Goal: Communication & Community: Answer question/provide support

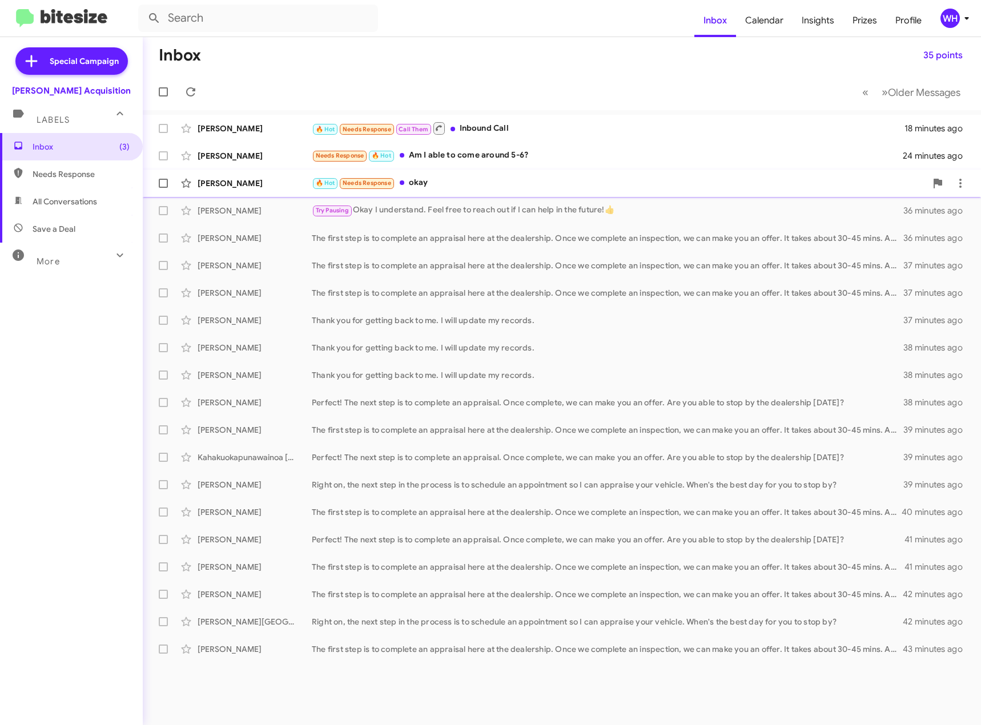
click at [229, 175] on div "Etricson Howard 🔥 Hot Needs Response okay 33 minutes ago" at bounding box center [562, 183] width 820 height 23
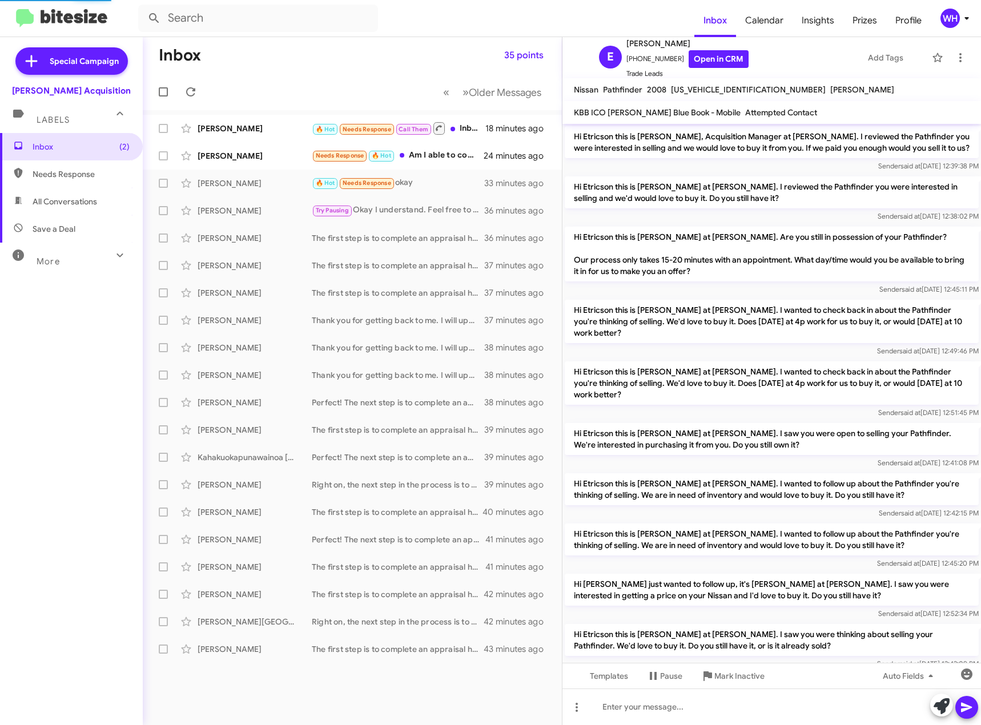
scroll to position [432, 0]
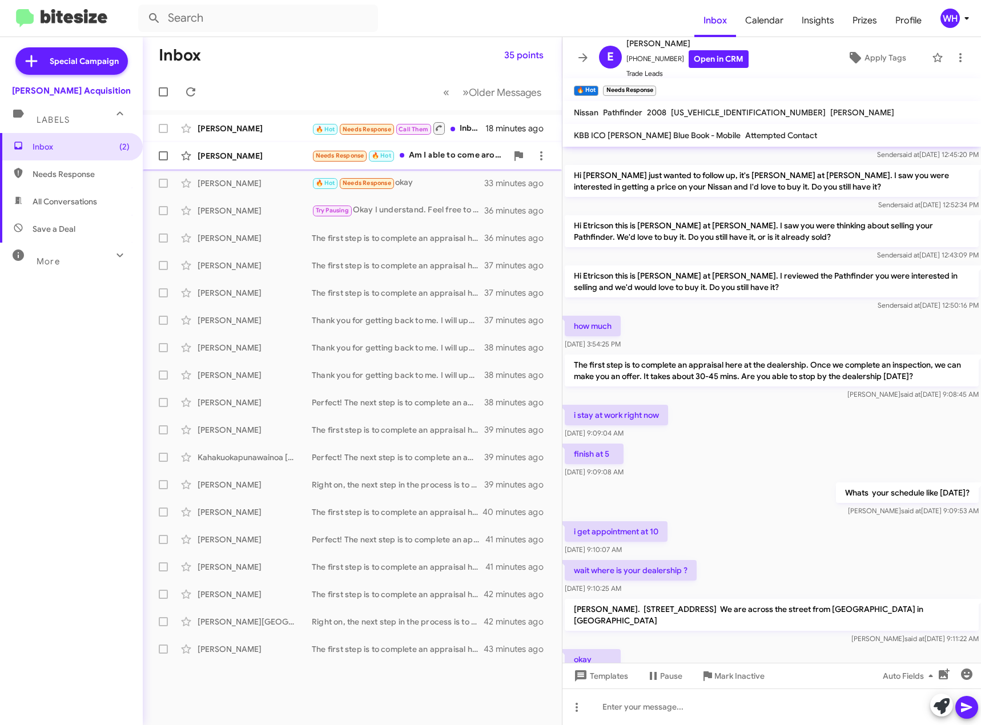
click at [231, 158] on div "[PERSON_NAME]" at bounding box center [255, 155] width 114 height 11
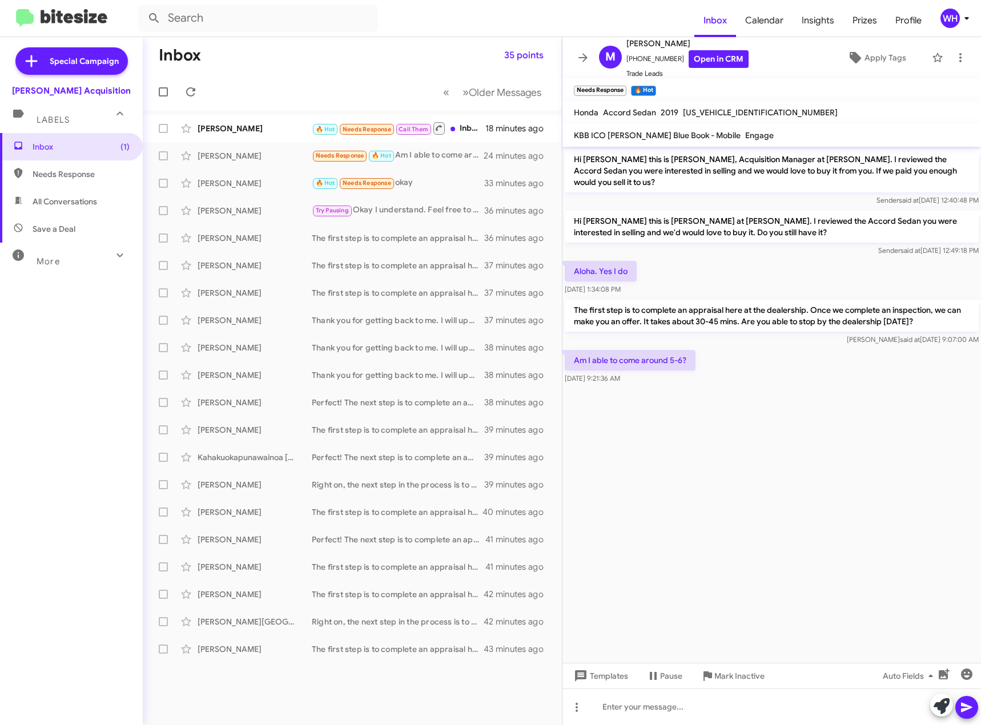
click at [734, 405] on cdk-virtual-scroll-viewport "Hi Mackey this is Walt Ho, Acquisition Manager at Tony Honda. I reviewed the Ac…" at bounding box center [771, 405] width 418 height 516
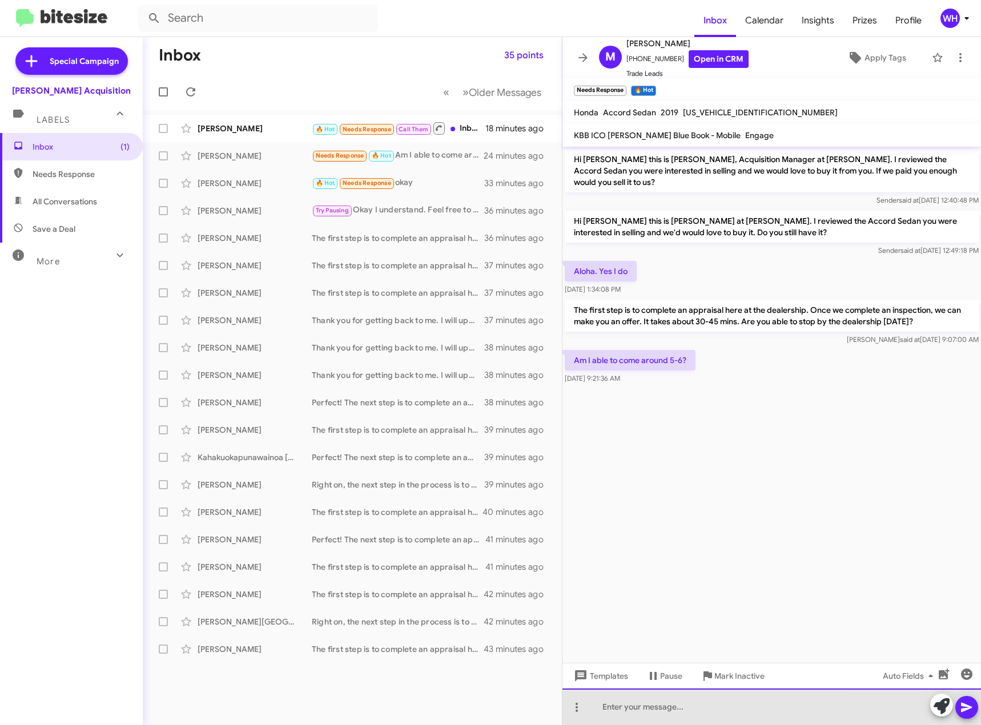
click at [626, 700] on div at bounding box center [771, 706] width 418 height 37
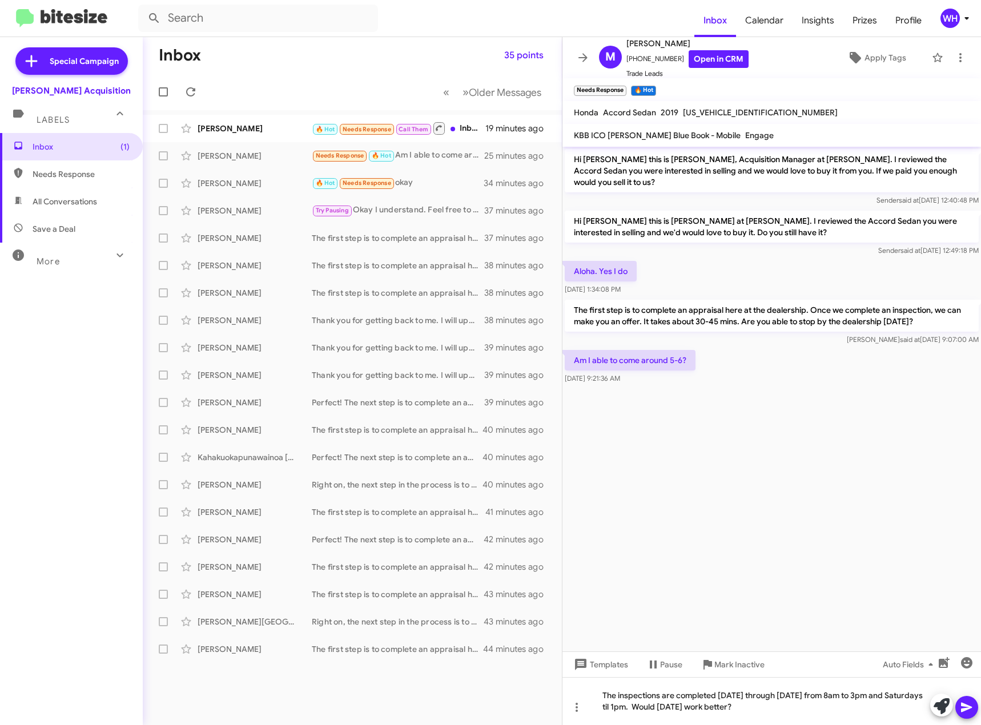
click at [969, 702] on icon at bounding box center [967, 707] width 14 height 14
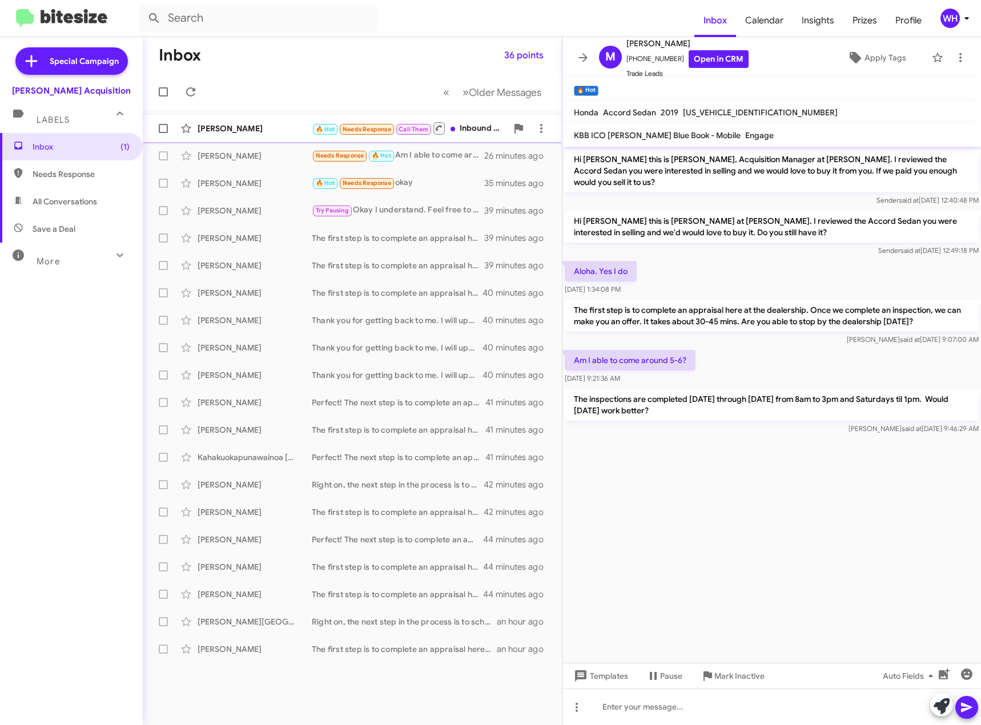
click at [224, 131] on div "[PERSON_NAME]" at bounding box center [255, 128] width 114 height 11
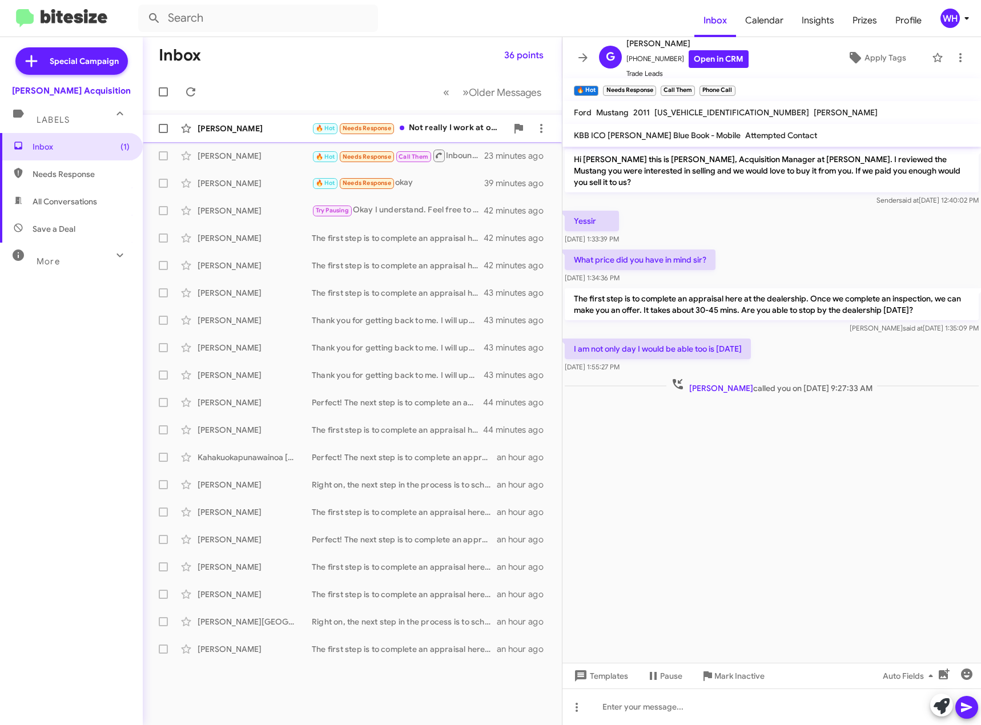
click at [225, 135] on div "Mackey Rivera 🔥 Hot Needs Response Not really I work at on the docks of Yb we w…" at bounding box center [352, 128] width 401 height 23
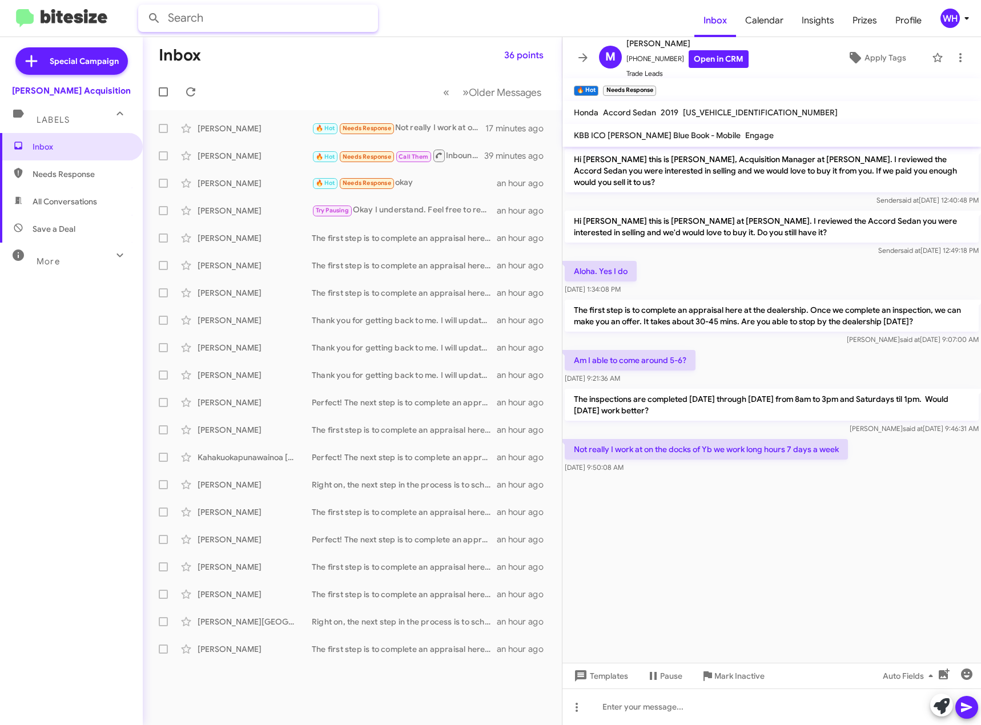
click at [176, 17] on input "text" at bounding box center [258, 18] width 240 height 27
